Goal: Task Accomplishment & Management: Complete application form

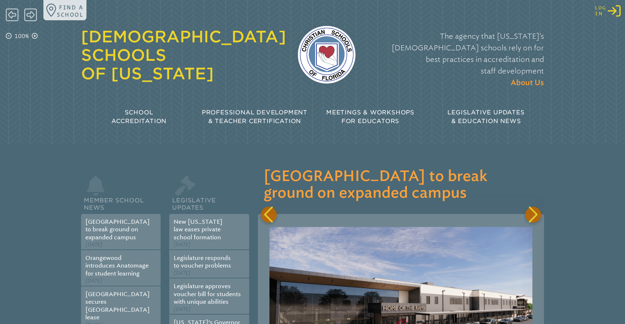
click at [612, 14] on icon "Log in or Create Account" at bounding box center [614, 10] width 13 height 13
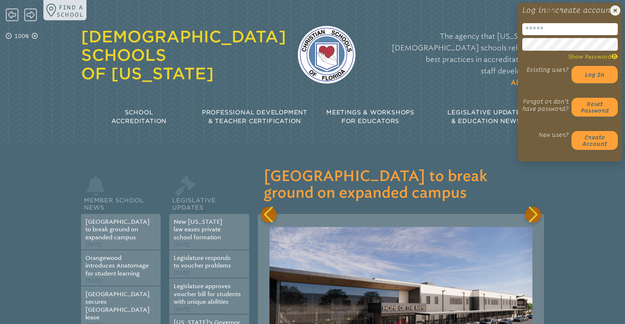
click at [545, 35] on input "email" at bounding box center [570, 29] width 96 height 12
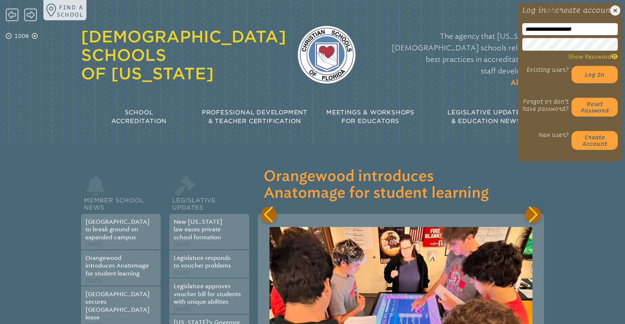
type input "**********"
click at [495, 61] on p "The agency that [US_STATE]’s [DEMOGRAPHIC_DATA] schools rely on for best practi…" at bounding box center [455, 59] width 177 height 58
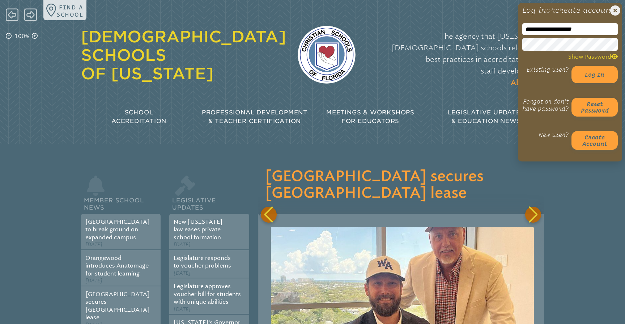
scroll to position [0, 572]
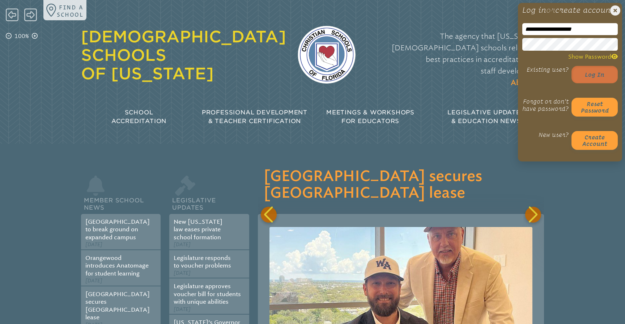
click at [592, 81] on button "Log in" at bounding box center [595, 74] width 46 height 17
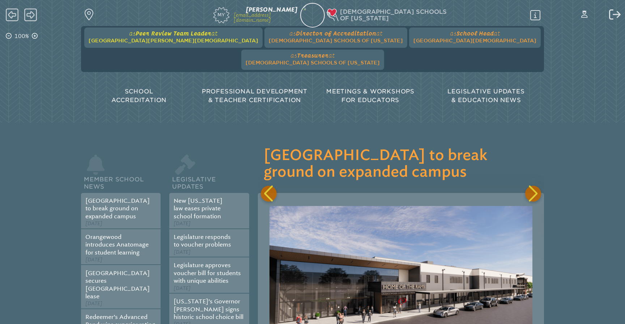
scroll to position [0, 286]
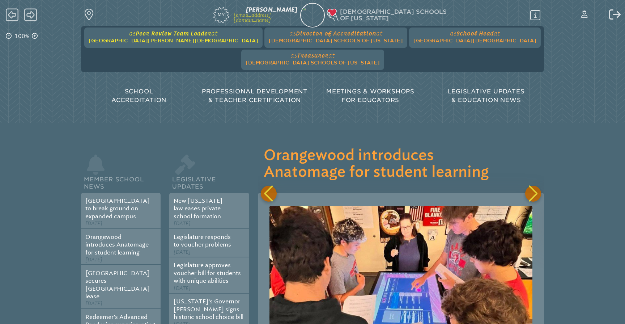
click at [157, 37] on span "at [GEOGRAPHIC_DATA][PERSON_NAME][DEMOGRAPHIC_DATA]" at bounding box center [174, 37] width 170 height 14
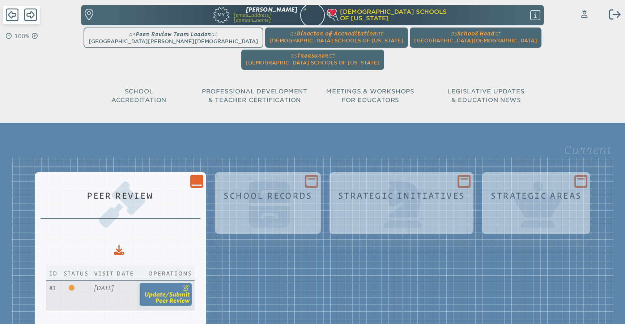
click at [190, 291] on span "submit" at bounding box center [179, 294] width 21 height 7
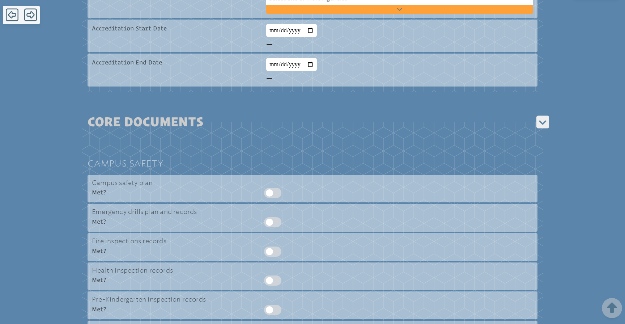
scroll to position [459, 0]
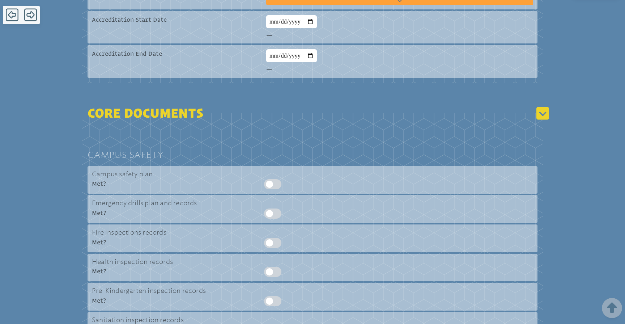
click at [539, 107] on icon at bounding box center [543, 113] width 13 height 13
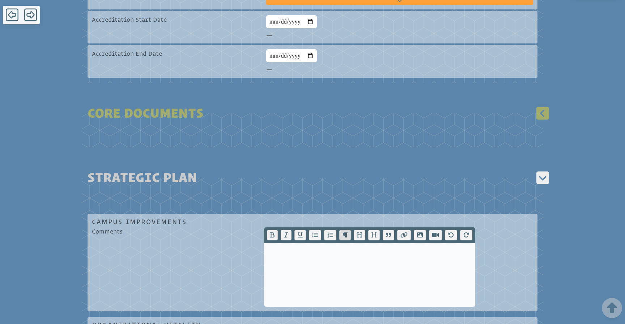
click at [539, 107] on icon at bounding box center [543, 113] width 13 height 13
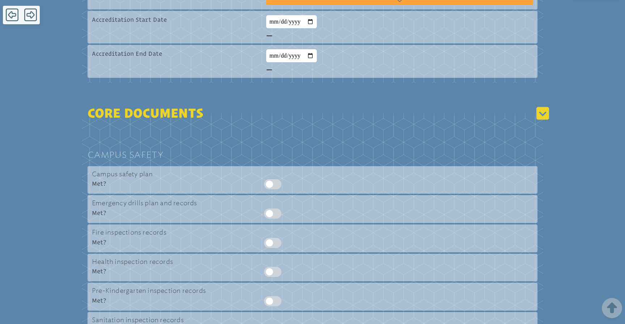
click at [539, 107] on icon at bounding box center [543, 113] width 13 height 13
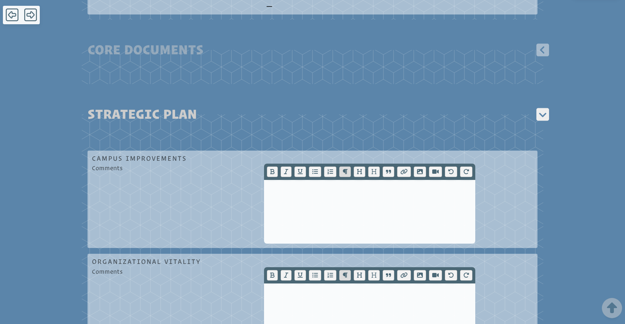
scroll to position [510, 0]
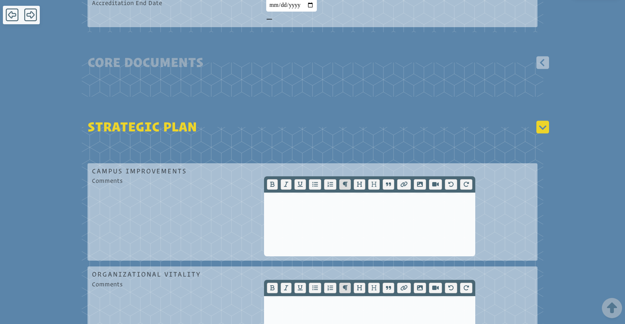
click at [544, 120] on icon at bounding box center [543, 127] width 13 height 14
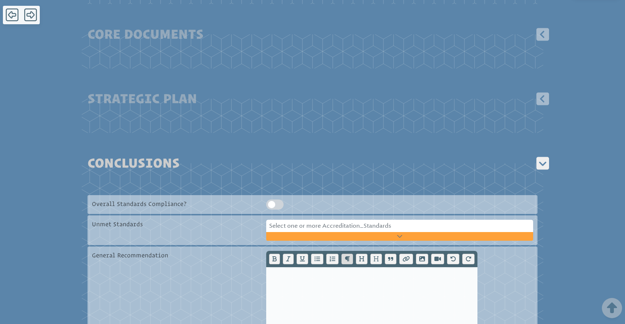
scroll to position [537, 0]
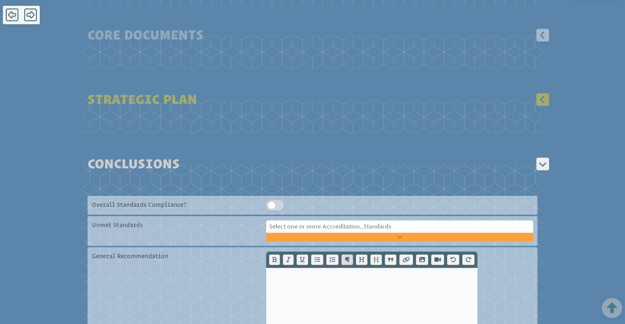
click at [539, 93] on icon at bounding box center [543, 99] width 13 height 13
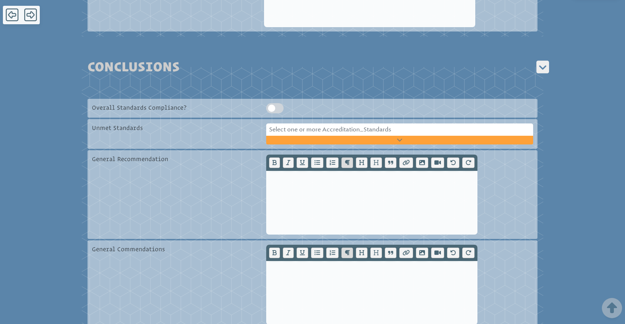
scroll to position [1252, 0]
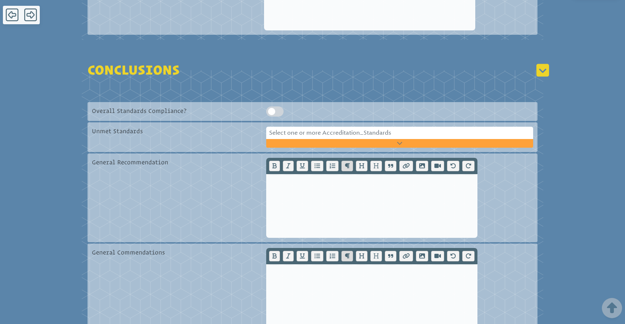
click at [543, 76] on icon at bounding box center [543, 70] width 13 height 13
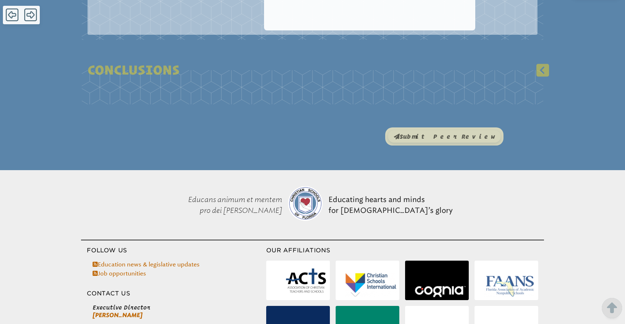
click at [543, 76] on icon at bounding box center [543, 70] width 13 height 13
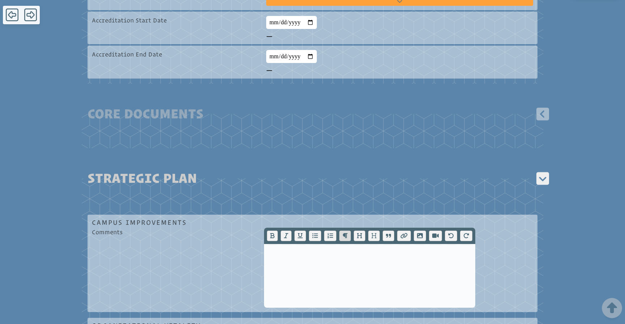
scroll to position [455, 0]
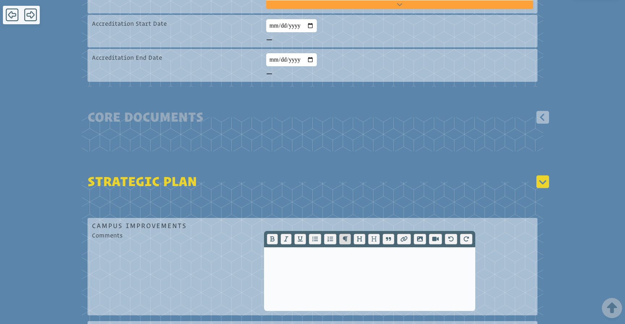
click at [543, 175] on icon at bounding box center [543, 181] width 13 height 13
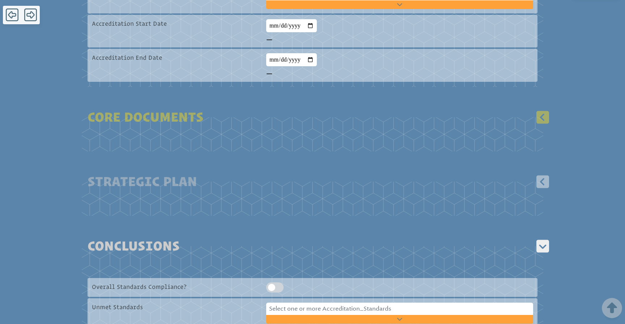
click at [543, 111] on icon at bounding box center [543, 117] width 14 height 13
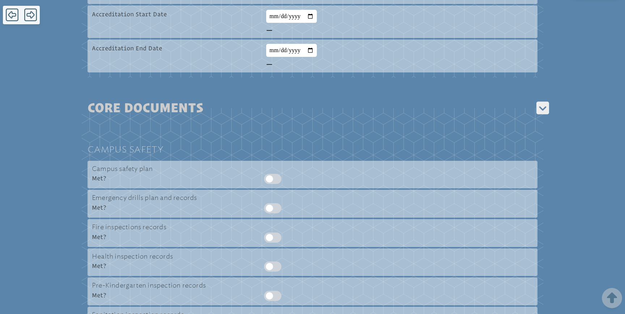
scroll to position [466, 0]
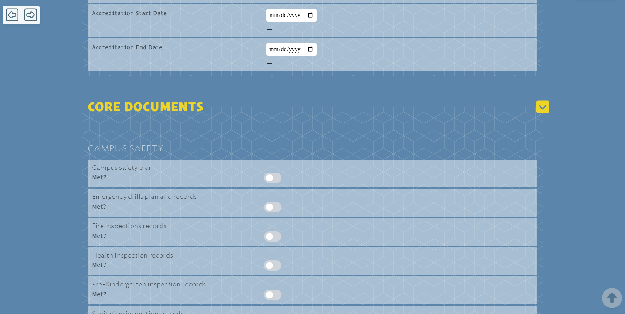
click at [546, 100] on icon at bounding box center [543, 106] width 13 height 13
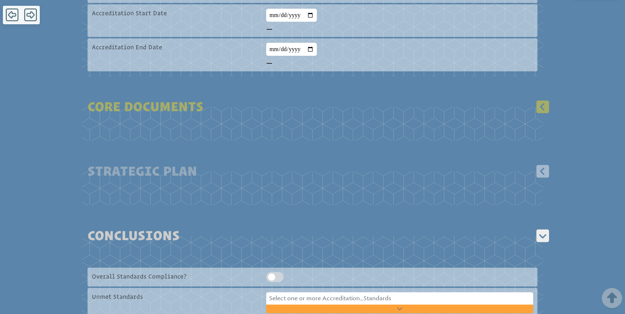
click at [546, 100] on icon at bounding box center [543, 106] width 13 height 13
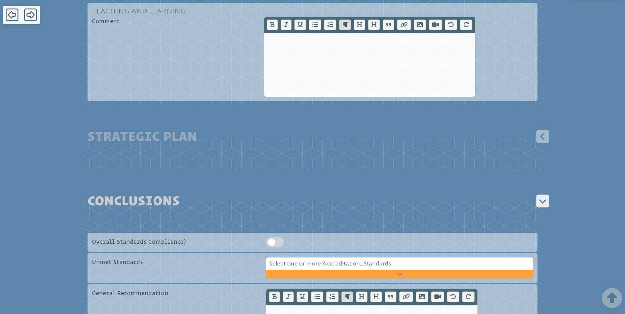
scroll to position [2995, 0]
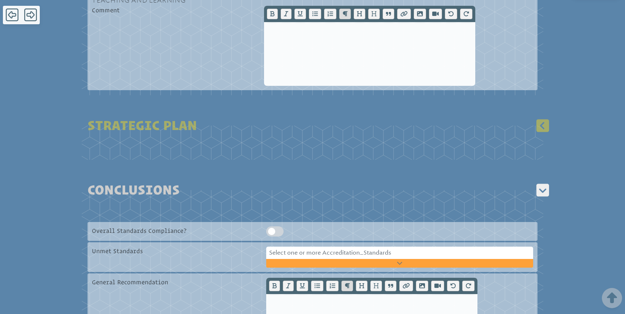
click at [541, 132] on icon at bounding box center [543, 125] width 13 height 13
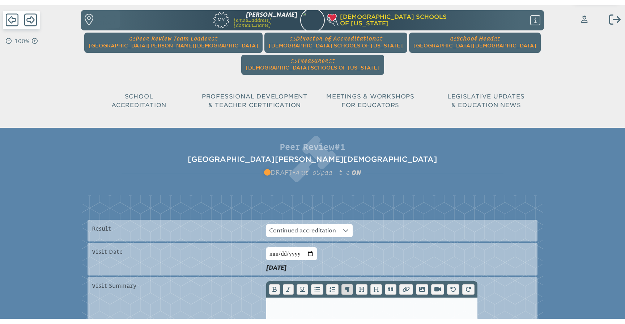
scroll to position [0, 0]
